Goal: Task Accomplishment & Management: Use online tool/utility

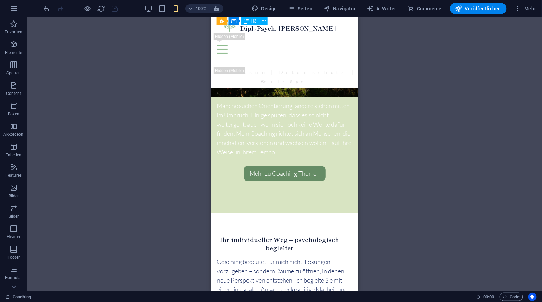
scroll to position [1003, 0]
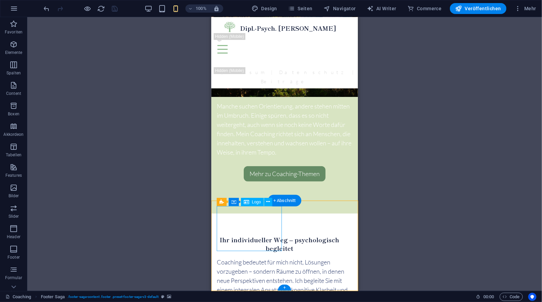
select select "rem"
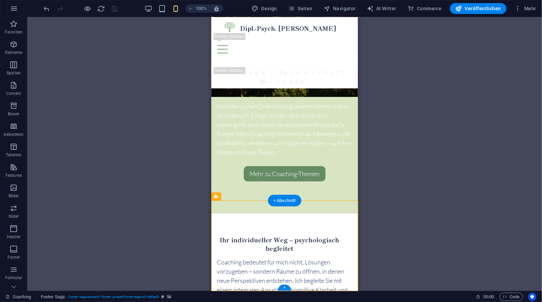
select select "px"
select select "rem"
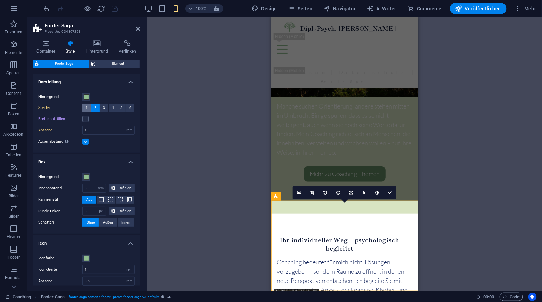
click at [88, 105] on button "1" at bounding box center [87, 108] width 9 height 8
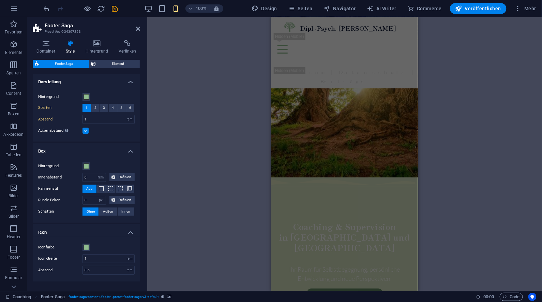
scroll to position [387, 0]
